Goal: Task Accomplishment & Management: Manage account settings

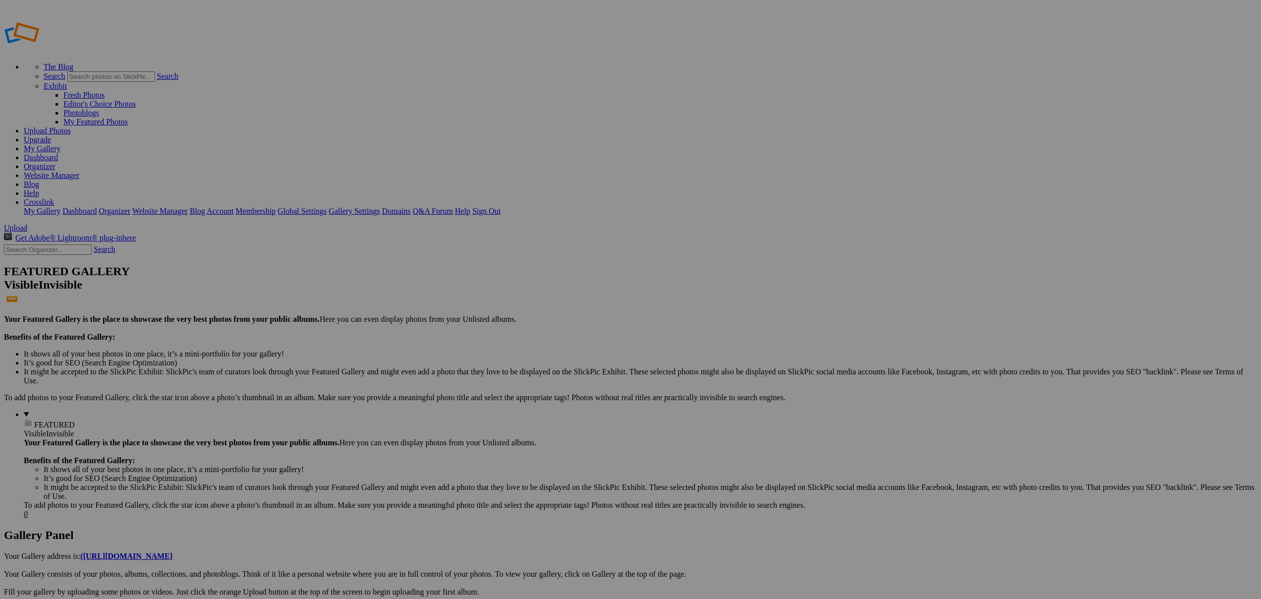
drag, startPoint x: 841, startPoint y: 237, endPoint x: 276, endPoint y: 144, distance: 572.1
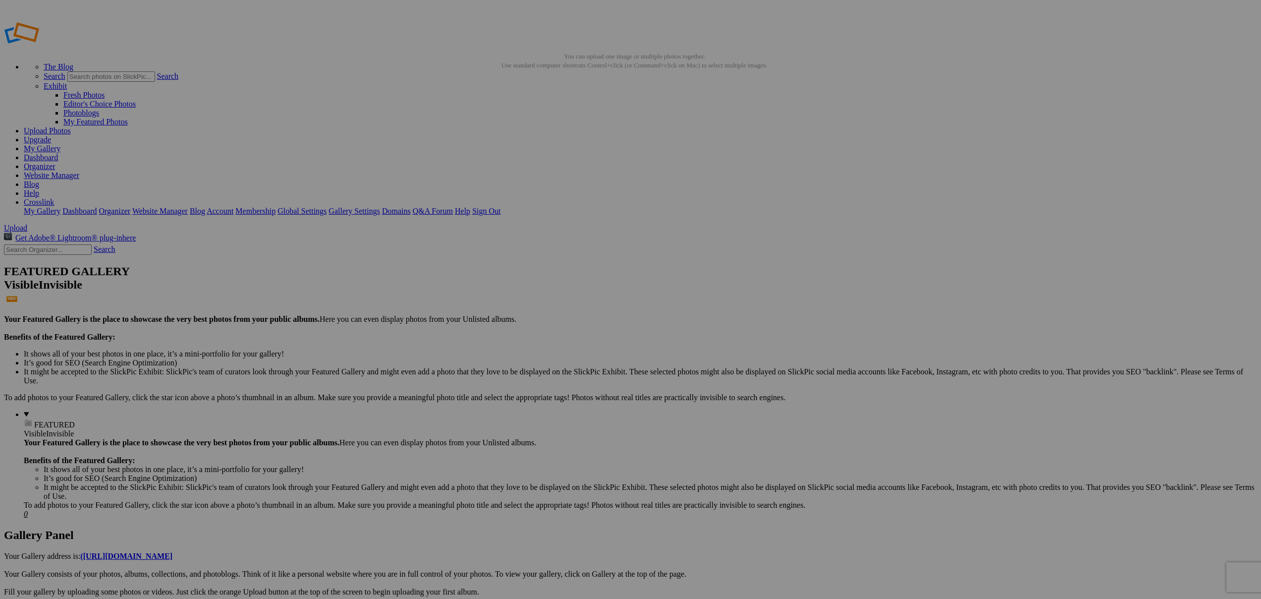
drag, startPoint x: 341, startPoint y: 107, endPoint x: 405, endPoint y: 107, distance: 63.4
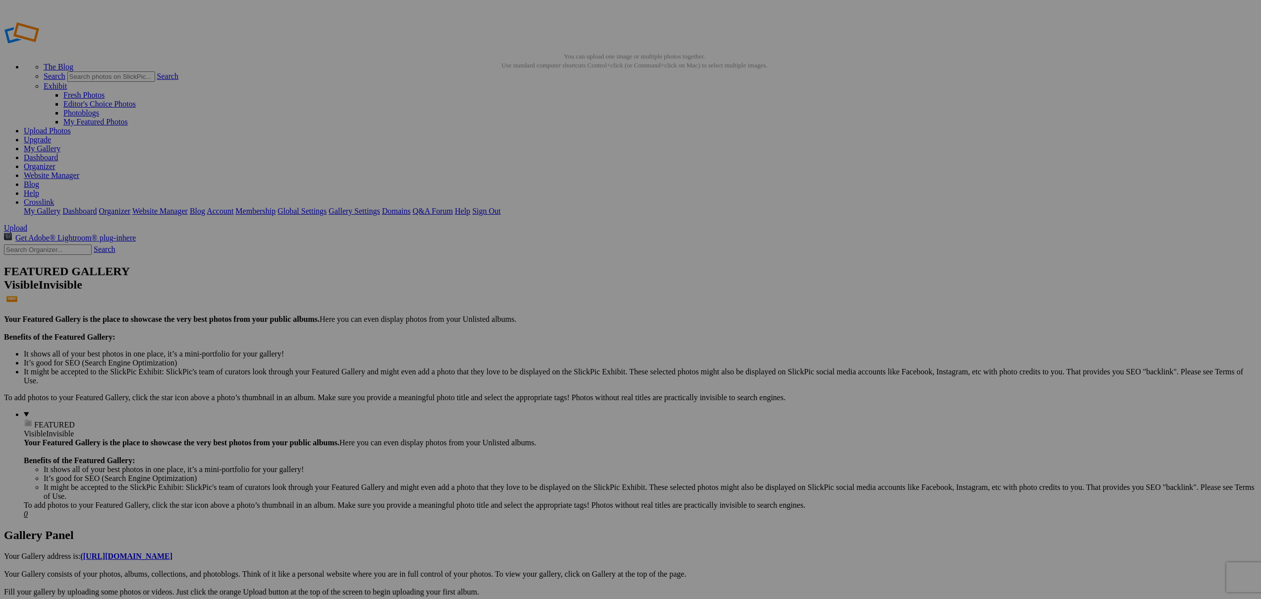
drag, startPoint x: 694, startPoint y: 106, endPoint x: 700, endPoint y: 106, distance: 5.9
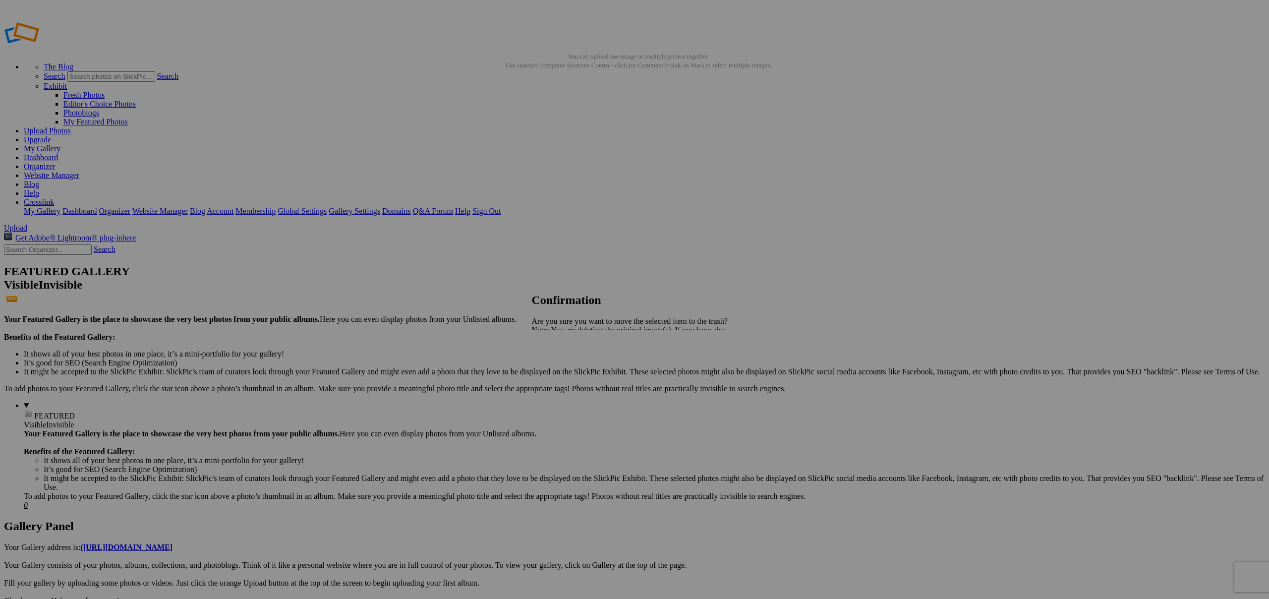
click at [565, 363] on span "Yes" at bounding box center [559, 364] width 11 height 8
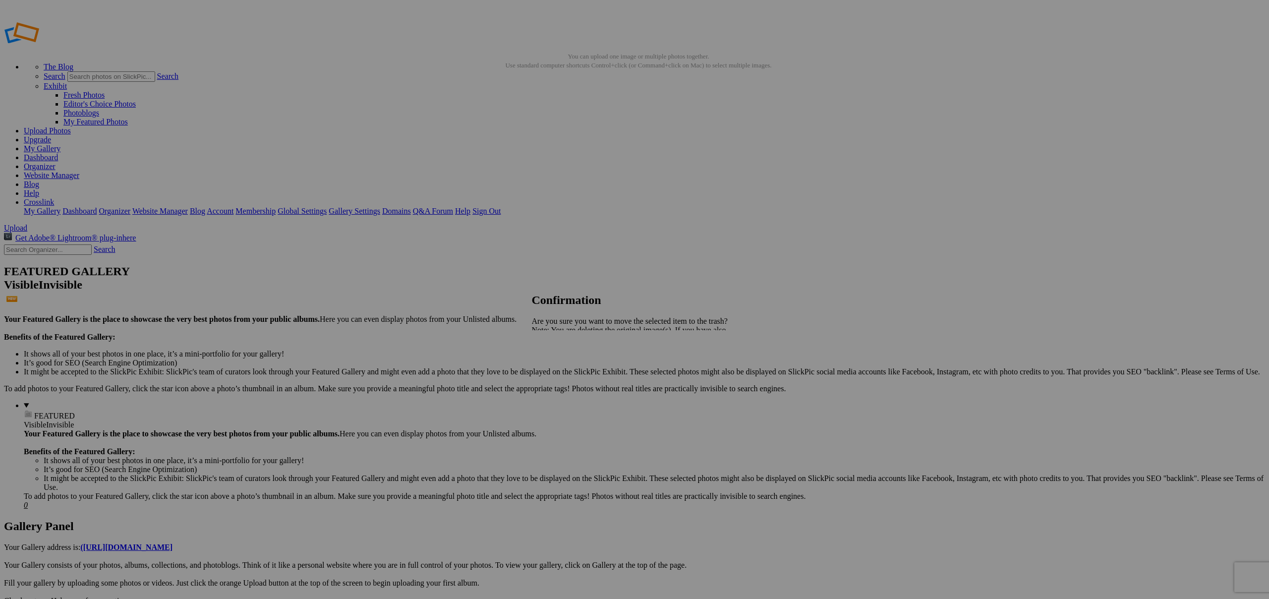
click at [565, 368] on span "Yes" at bounding box center [559, 364] width 11 height 8
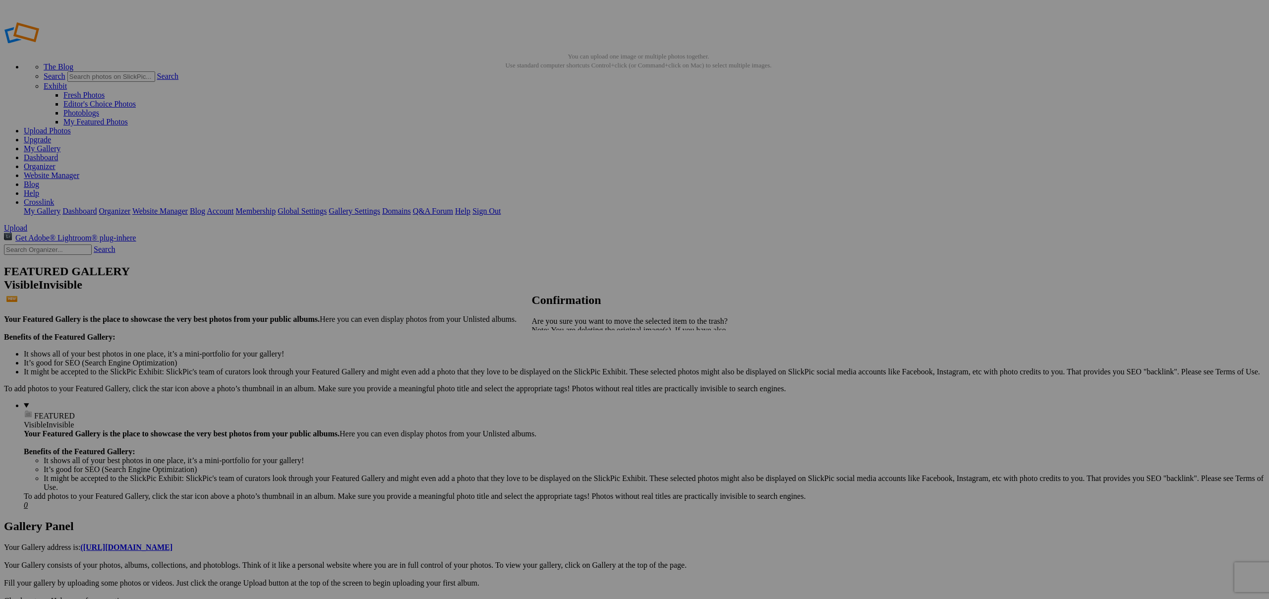
click at [565, 364] on span "Yes" at bounding box center [559, 364] width 11 height 8
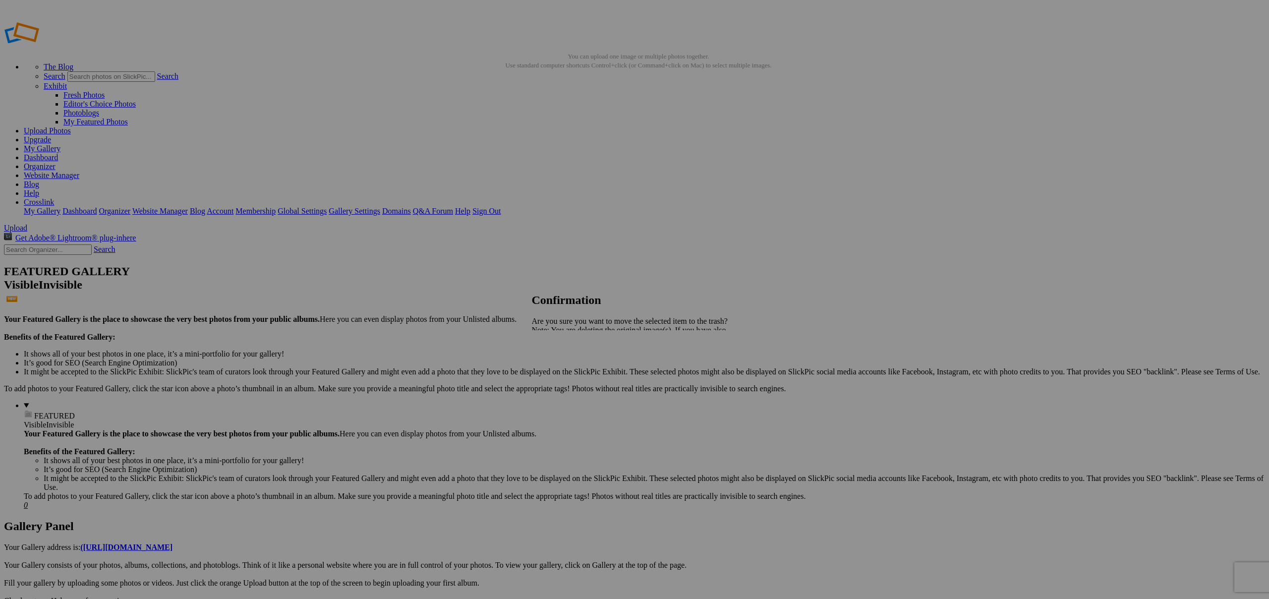
drag, startPoint x: 722, startPoint y: 369, endPoint x: 709, endPoint y: 360, distance: 15.4
click at [565, 369] on span "Yes" at bounding box center [559, 364] width 11 height 8
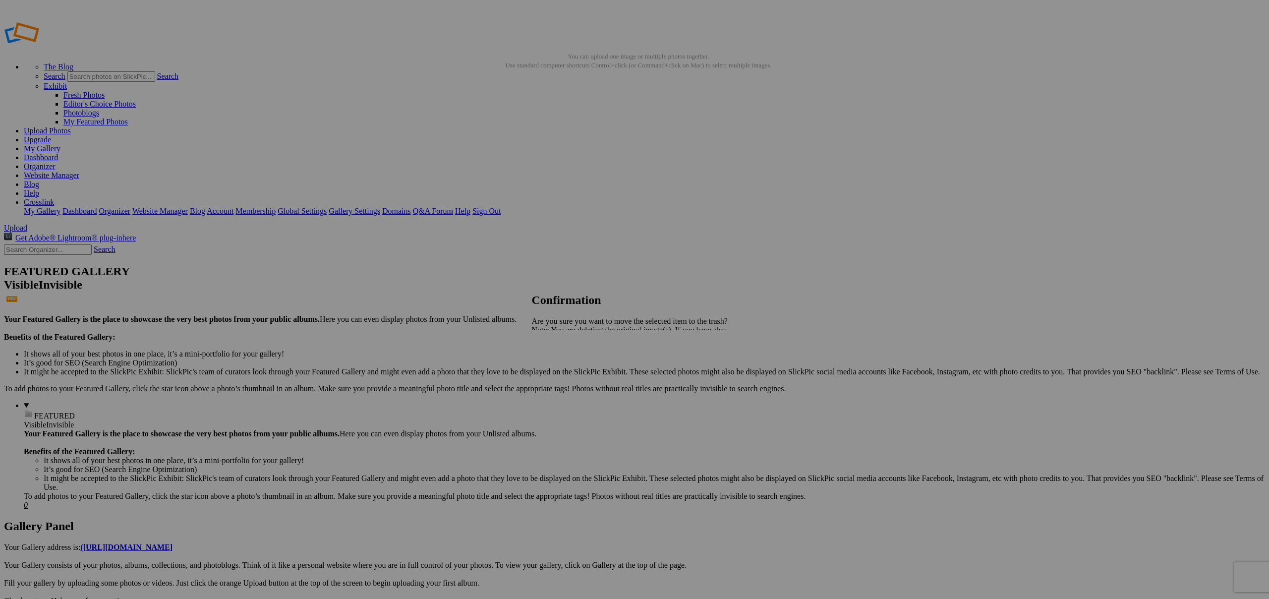
drag, startPoint x: 725, startPoint y: 366, endPoint x: 548, endPoint y: 275, distance: 199.1
click at [565, 365] on span "Yes" at bounding box center [559, 364] width 11 height 8
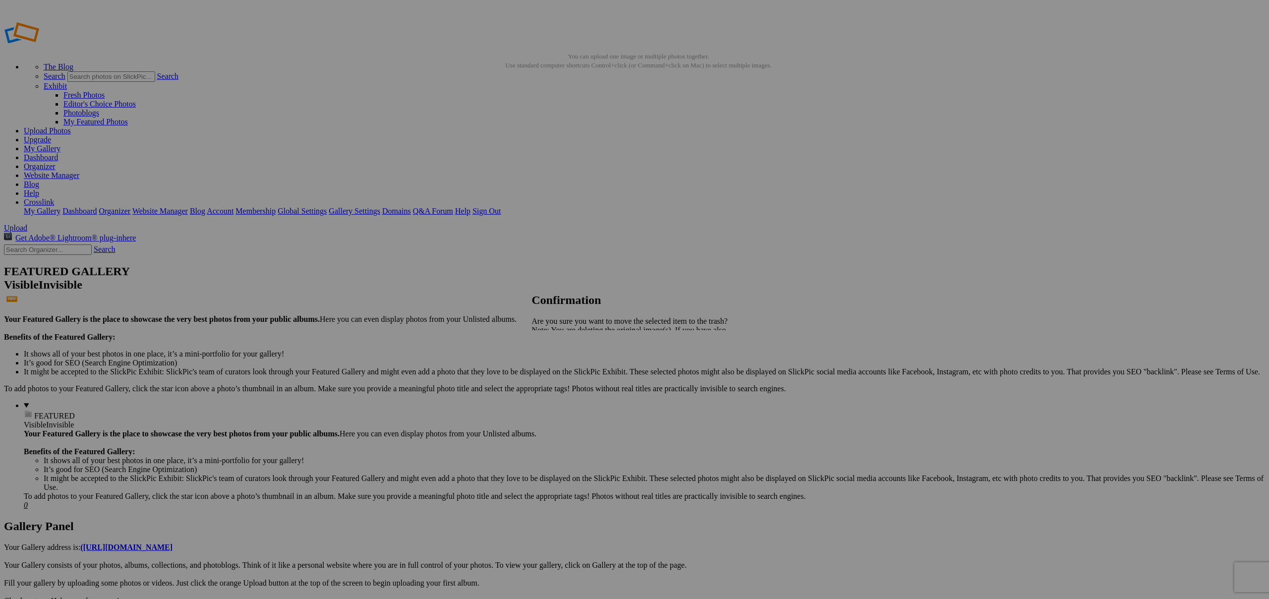
click at [565, 368] on span "Yes" at bounding box center [559, 364] width 11 height 8
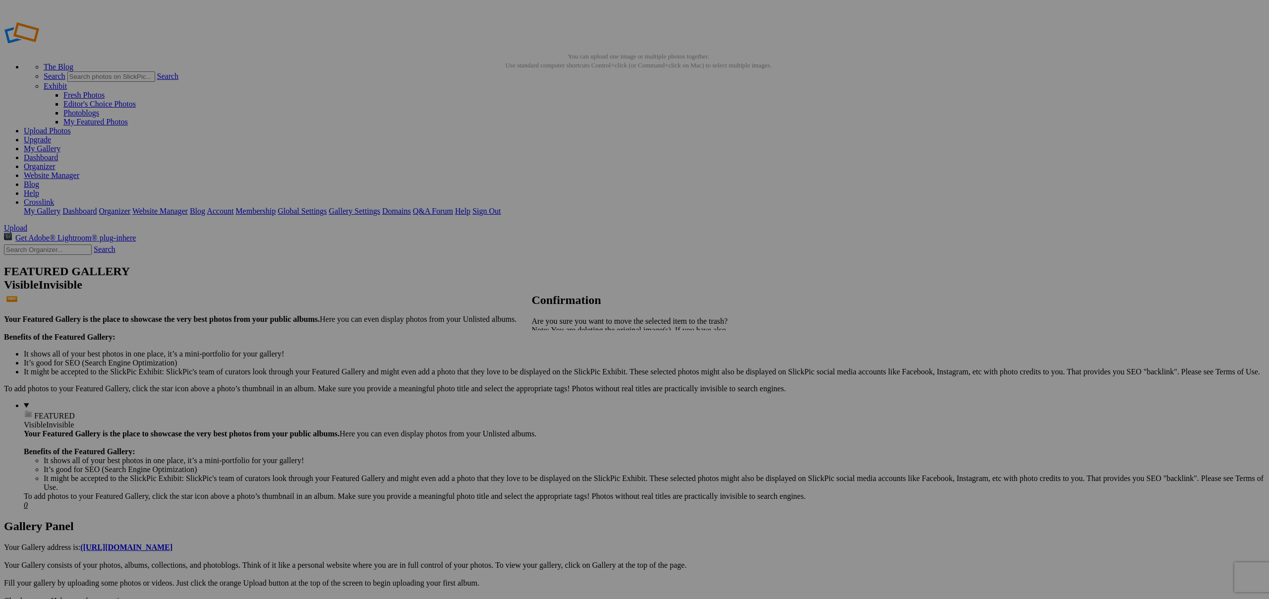
click at [565, 365] on span "Yes" at bounding box center [559, 364] width 11 height 8
